Goal: Task Accomplishment & Management: Complete application form

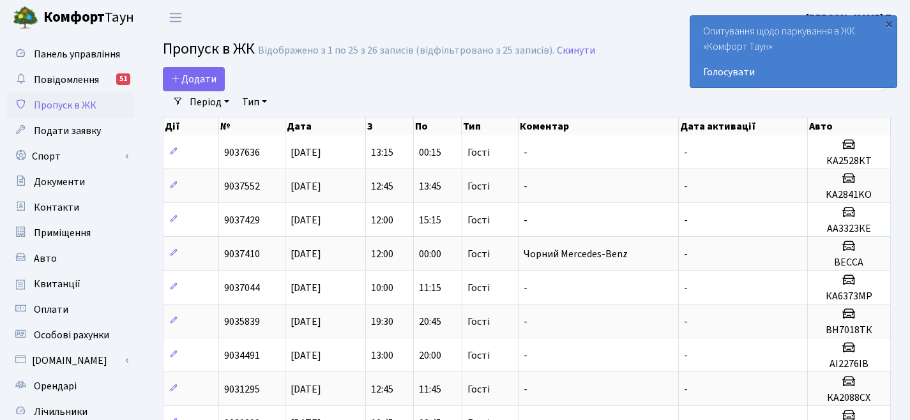
select select "25"
click at [202, 79] on span "Додати" at bounding box center [193, 79] width 45 height 14
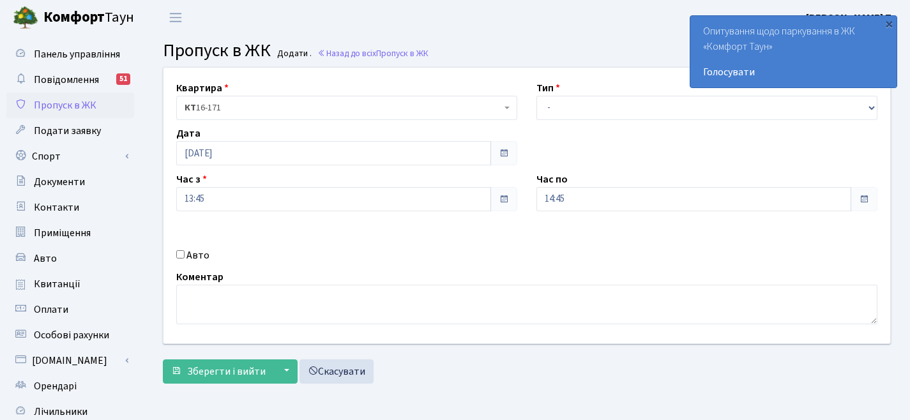
click at [188, 257] on label "Авто" at bounding box center [198, 255] width 23 height 15
click at [185, 257] on input "Авто" at bounding box center [180, 254] width 8 height 8
checkbox input "true"
click at [579, 246] on input "text" at bounding box center [707, 245] width 341 height 24
type input "І"
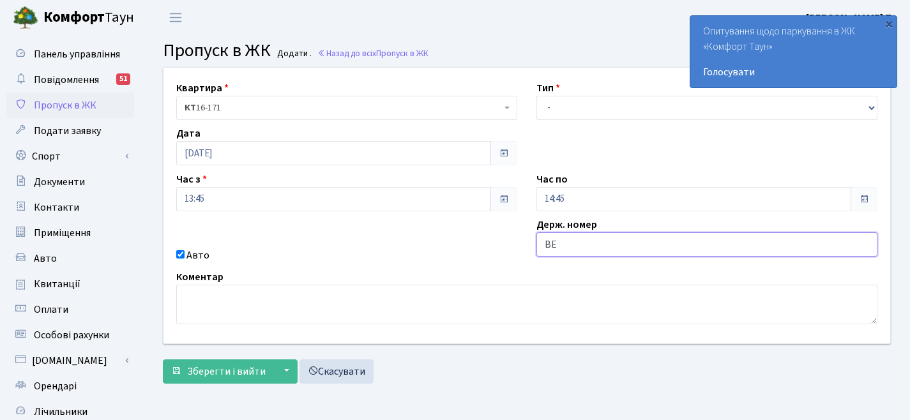
click at [578, 248] on input "ВЕ" at bounding box center [707, 245] width 341 height 24
type input "ВЕSSA"
click at [681, 268] on div "Квартира <b>КТ</b>&nbsp;&nbsp;&nbsp;&nbsp;16-171 КТ 16-171 Тип - Доставка Таксі…" at bounding box center [527, 206] width 746 height 276
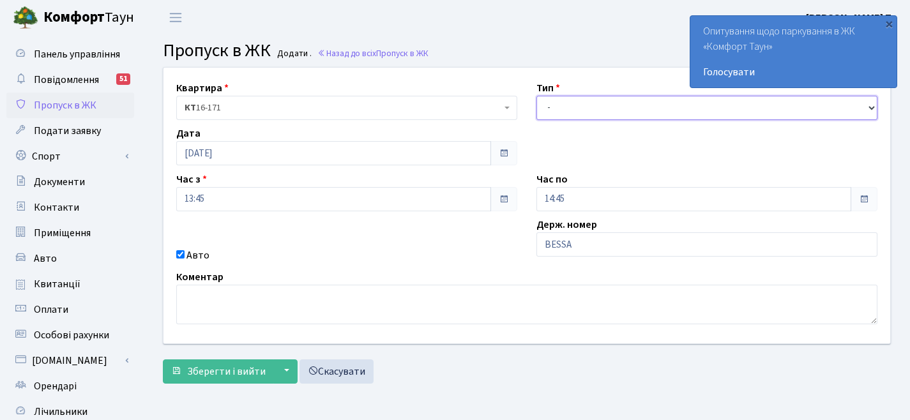
click at [560, 104] on select "- Доставка Таксі Гості Сервіс" at bounding box center [707, 108] width 341 height 24
select select "3"
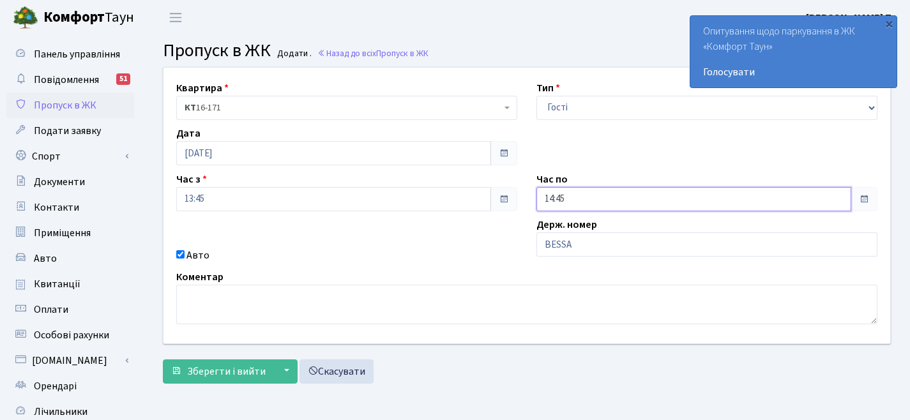
click at [576, 197] on input "14:45" at bounding box center [694, 199] width 315 height 24
click at [575, 54] on icon at bounding box center [571, 54] width 34 height 34
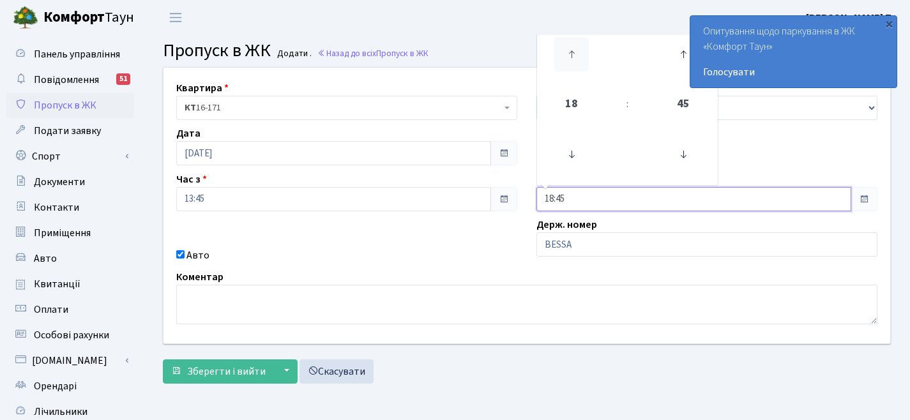
click at [575, 54] on icon at bounding box center [571, 54] width 34 height 34
type input "19:45"
click at [429, 248] on div "Авто" at bounding box center [347, 255] width 360 height 15
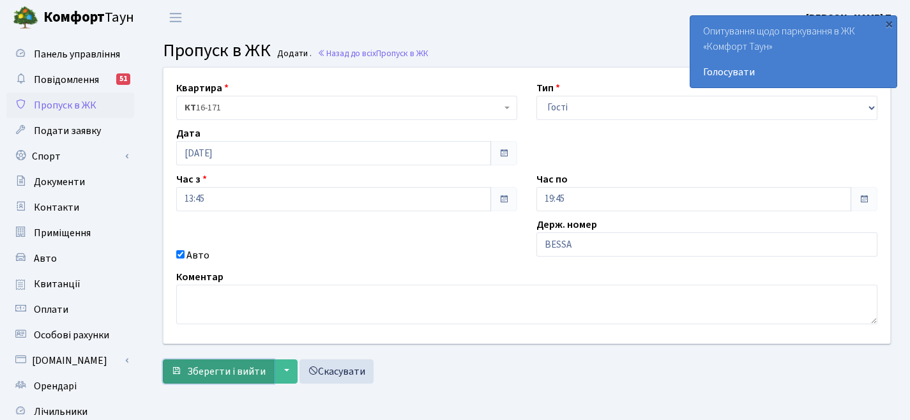
click at [215, 369] on span "Зберегти і вийти" at bounding box center [226, 372] width 79 height 14
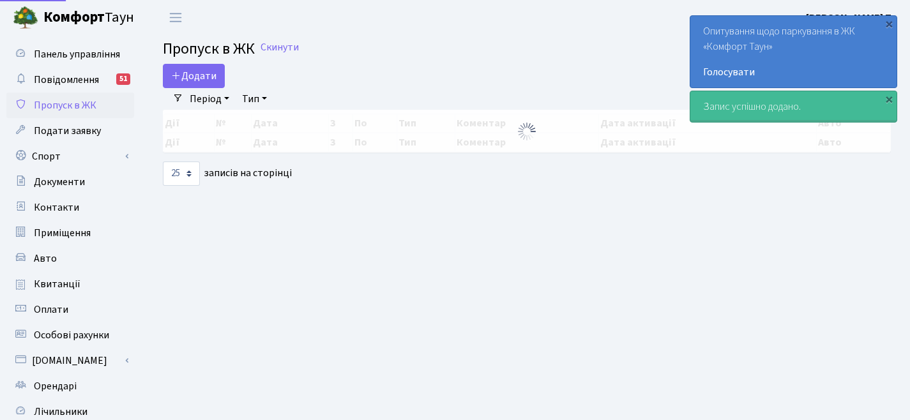
select select "25"
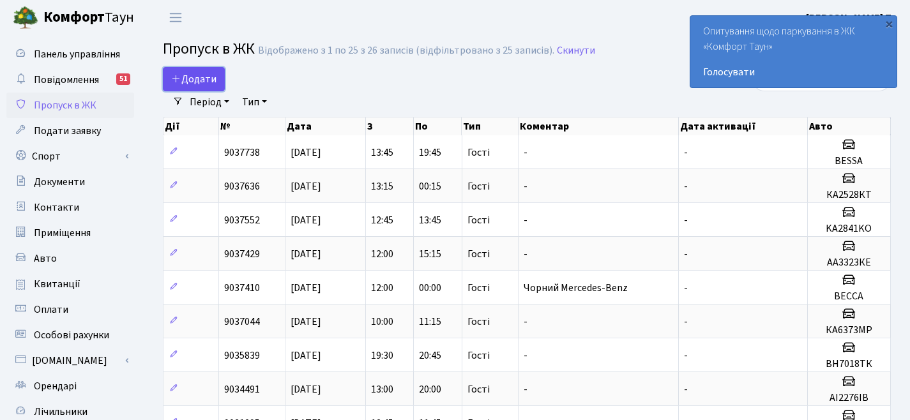
click at [204, 84] on span "Додати" at bounding box center [193, 79] width 45 height 14
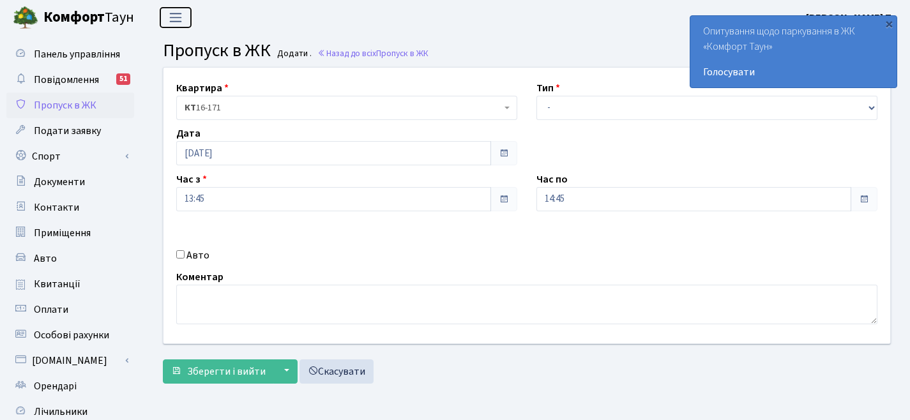
click at [171, 22] on span "Переключити навігацію" at bounding box center [175, 17] width 19 height 15
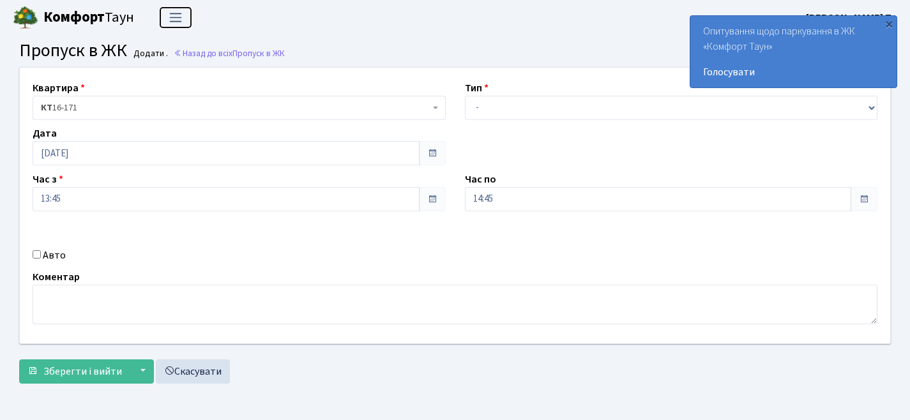
click at [171, 22] on span "Переключити навігацію" at bounding box center [175, 17] width 19 height 15
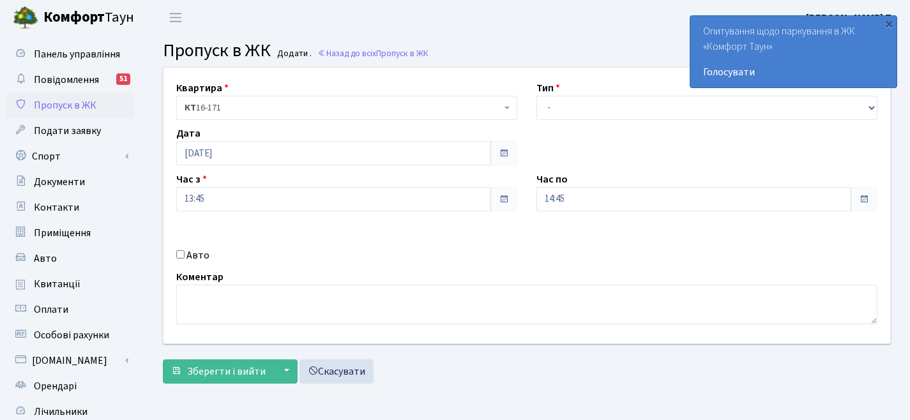
click at [181, 257] on input "Авто" at bounding box center [180, 254] width 8 height 8
checkbox input "true"
click at [586, 247] on input "text" at bounding box center [707, 245] width 341 height 24
type input "D"
type input "BECCA"
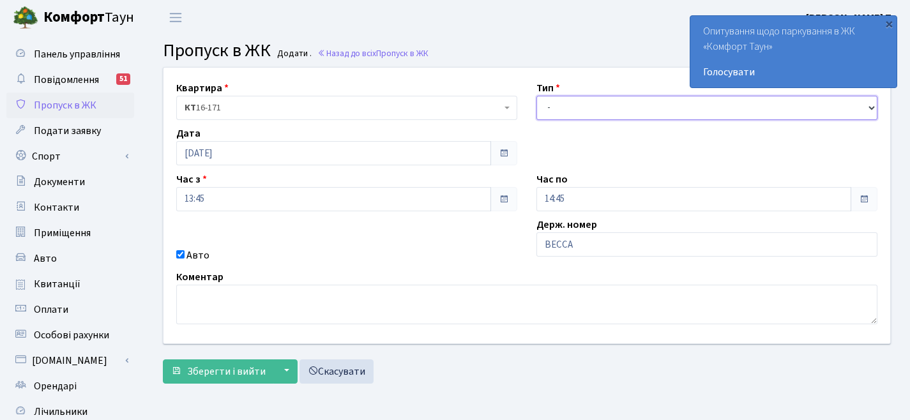
click at [625, 111] on select "- Доставка Таксі Гості Сервіс" at bounding box center [707, 108] width 341 height 24
select select "3"
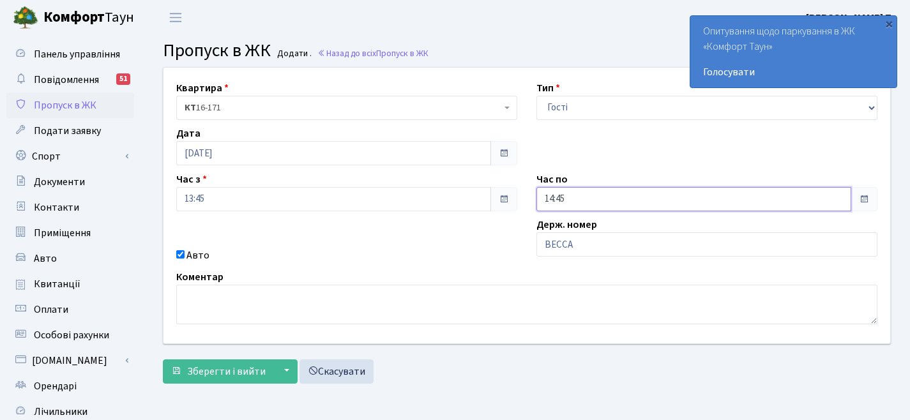
click at [616, 192] on input "14:45" at bounding box center [694, 199] width 315 height 24
click at [574, 52] on icon at bounding box center [571, 54] width 34 height 34
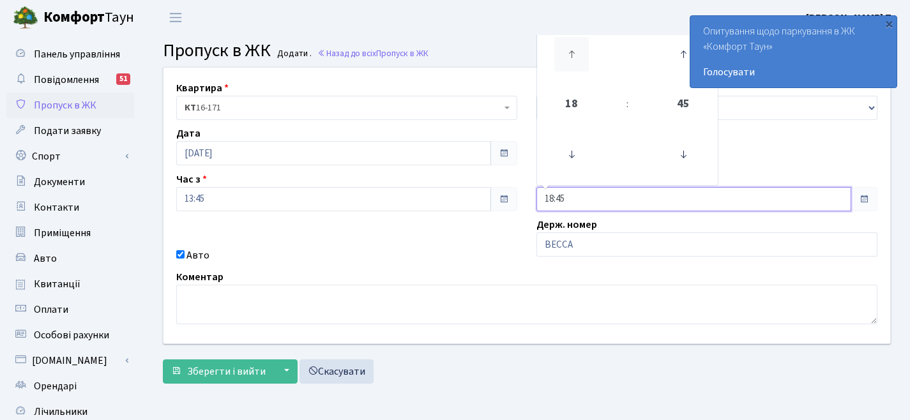
click at [574, 52] on icon at bounding box center [571, 54] width 34 height 34
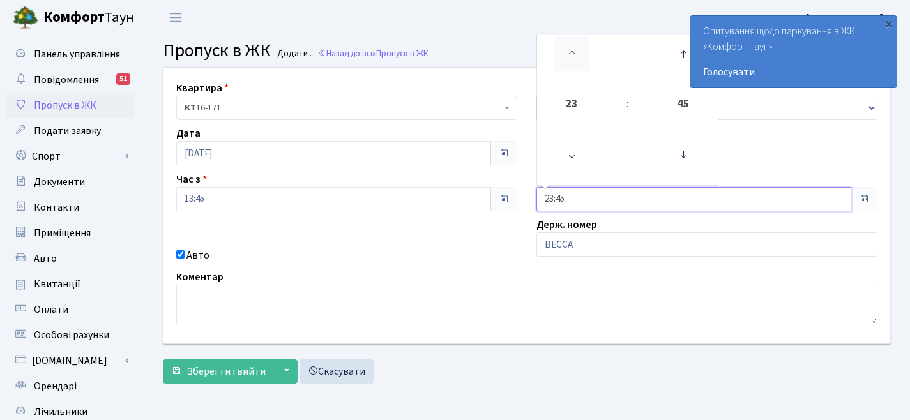
click at [574, 52] on icon at bounding box center [571, 54] width 34 height 34
type input "00:45"
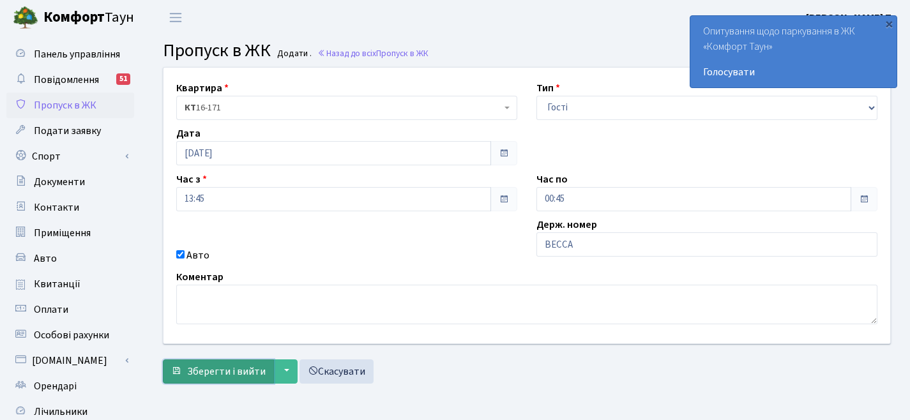
click at [235, 369] on span "Зберегти і вийти" at bounding box center [226, 372] width 79 height 14
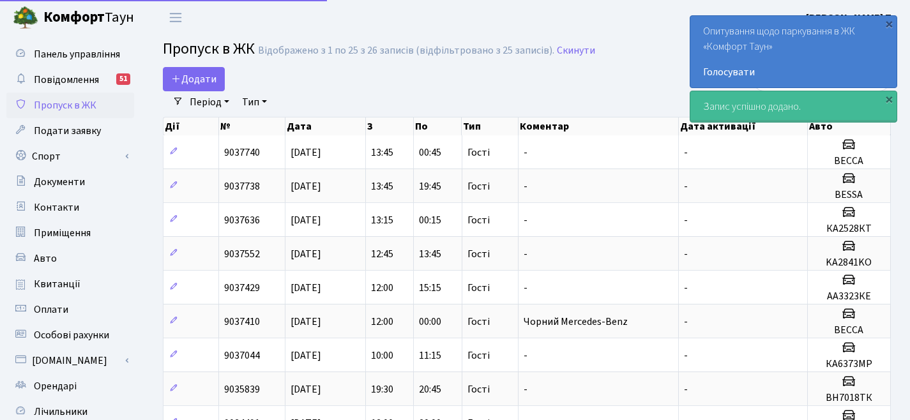
select select "25"
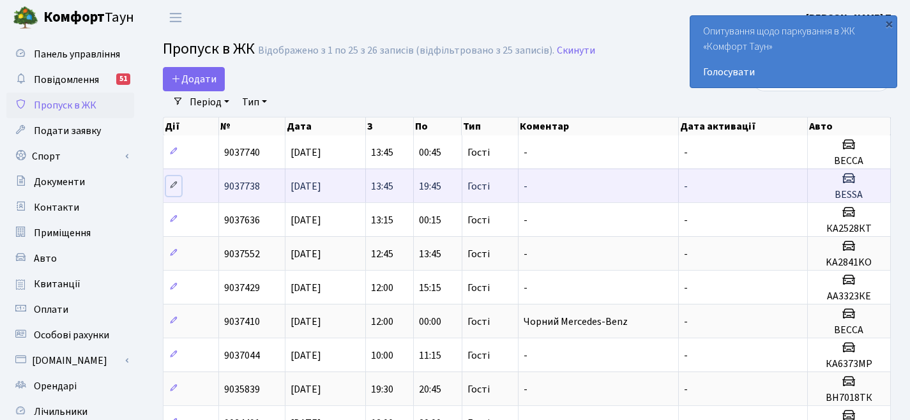
click at [170, 184] on icon at bounding box center [173, 185] width 9 height 9
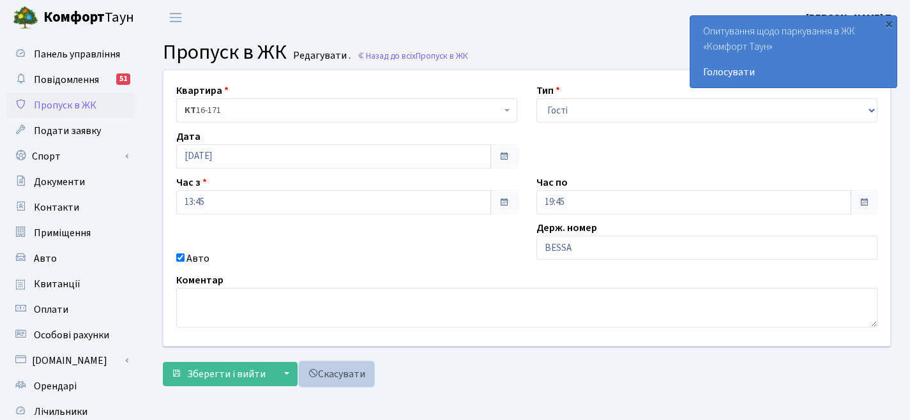
click at [334, 367] on link "Скасувати" at bounding box center [337, 374] width 74 height 24
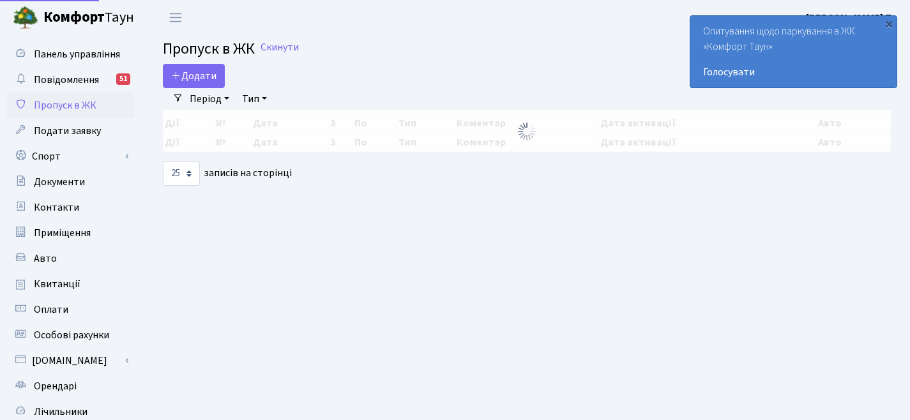
select select "25"
